Goal: Task Accomplishment & Management: Manage account settings

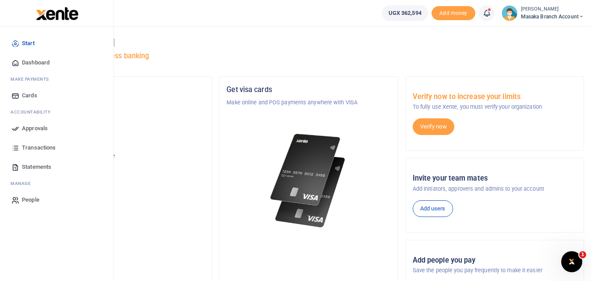
click at [14, 148] on icon at bounding box center [15, 148] width 8 height 8
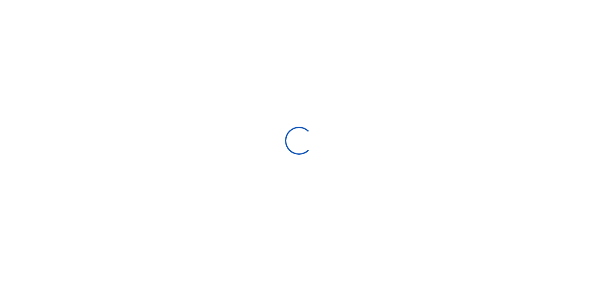
select select
click at [17, 127] on div at bounding box center [299, 140] width 598 height 281
type input "08/31/2025 - 09/29/2025"
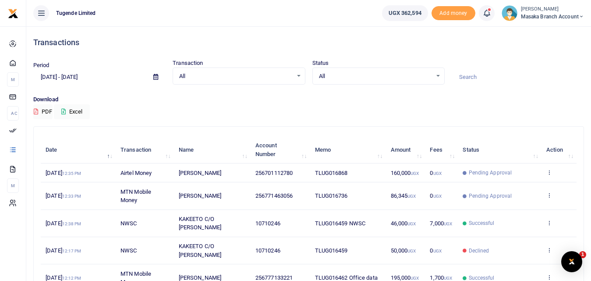
click at [15, 134] on div at bounding box center [295, 140] width 591 height 281
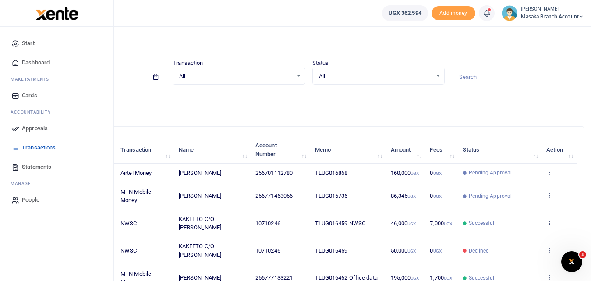
click at [30, 128] on span "Approvals" at bounding box center [35, 128] width 26 height 9
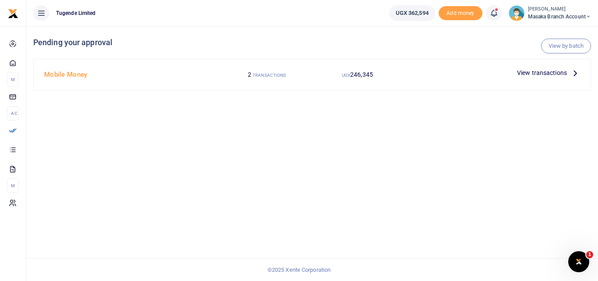
click at [560, 74] on span "View transactions" at bounding box center [542, 73] width 50 height 10
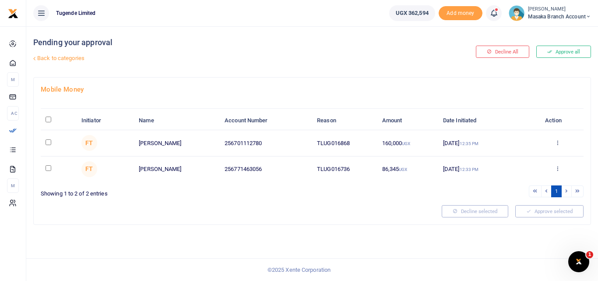
click at [48, 119] on input "\a \a : activate to sort column descending" at bounding box center [49, 119] width 6 height 6
checkbox input "true"
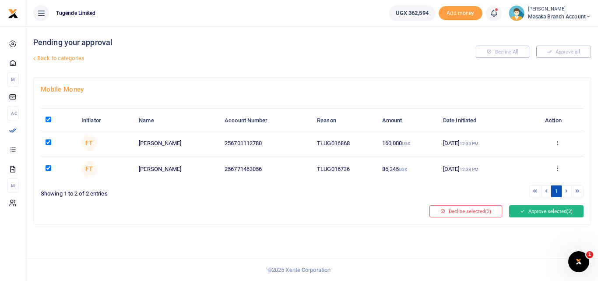
click at [547, 209] on button "Approve selected (2)" at bounding box center [546, 211] width 74 height 12
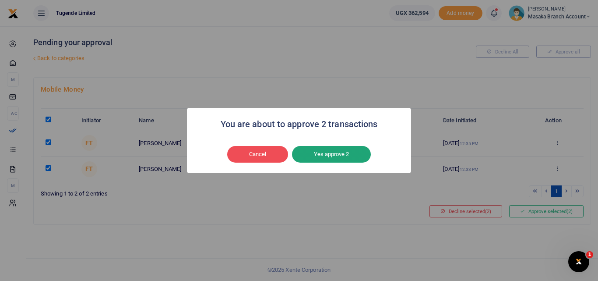
click at [349, 153] on button "Yes approve 2" at bounding box center [331, 154] width 79 height 17
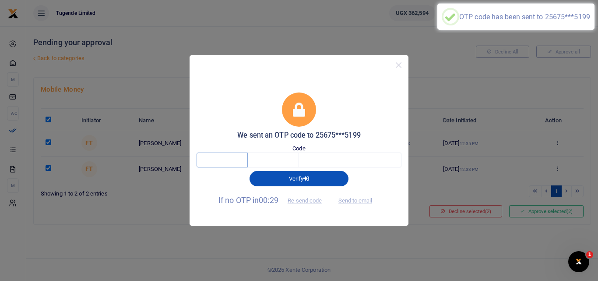
click at [232, 159] on input "text" at bounding box center [222, 159] width 51 height 15
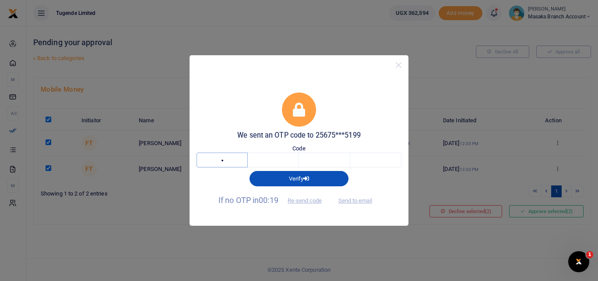
type input "2"
type input "0"
type input "2"
